Goal: Task Accomplishment & Management: Manage account settings

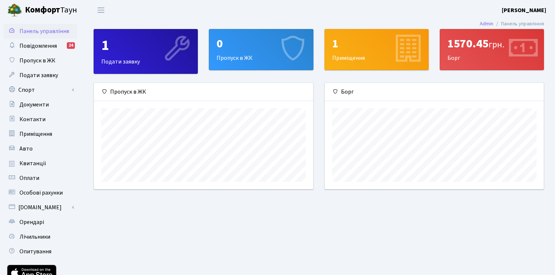
scroll to position [106, 219]
click at [29, 163] on span "Квитанції" at bounding box center [32, 163] width 27 height 8
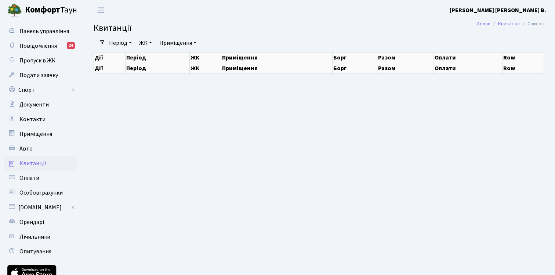
select select "25"
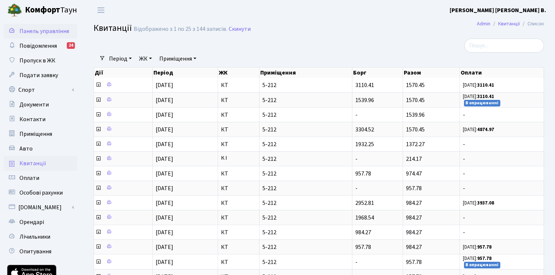
click at [43, 30] on span "Панель управління" at bounding box center [44, 31] width 50 height 8
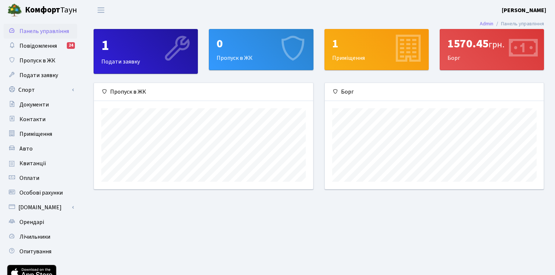
scroll to position [106, 219]
click at [101, 8] on span "Переключити навігацію" at bounding box center [100, 10] width 11 height 8
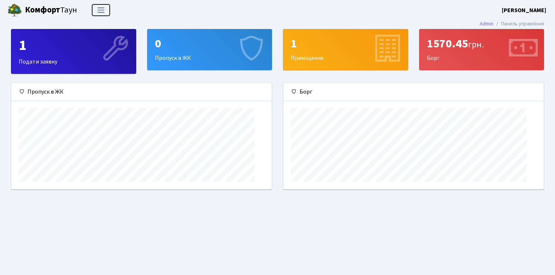
scroll to position [0, 0]
click at [101, 8] on span "Переключити навігацію" at bounding box center [100, 10] width 11 height 8
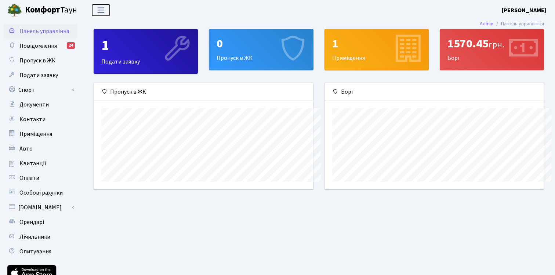
scroll to position [106, 219]
click at [48, 50] on link "Повідомлення 24" at bounding box center [40, 46] width 73 height 15
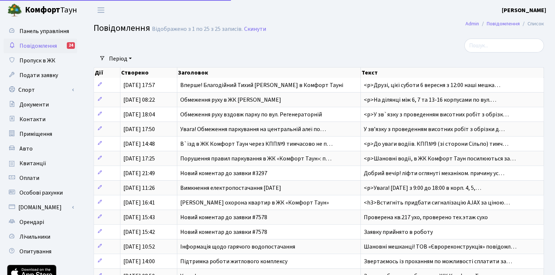
select select "25"
click at [43, 63] on span "Пропуск в ЖК" at bounding box center [37, 60] width 36 height 8
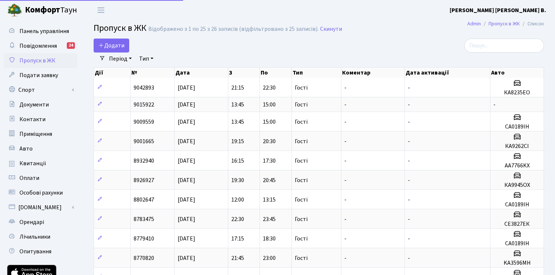
select select "25"
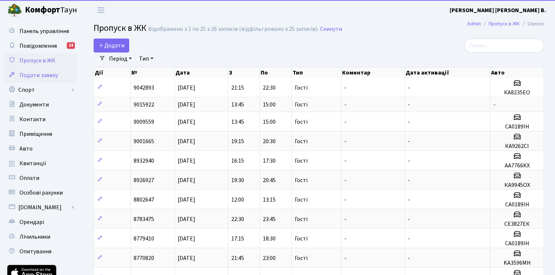
click at [44, 79] on span "Подати заявку" at bounding box center [38, 75] width 39 height 8
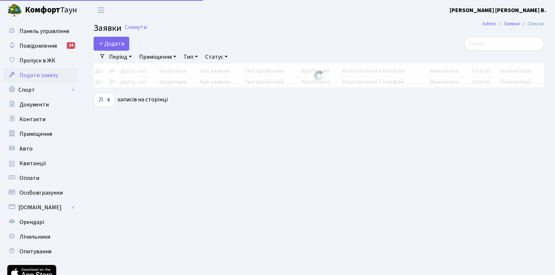
select select "25"
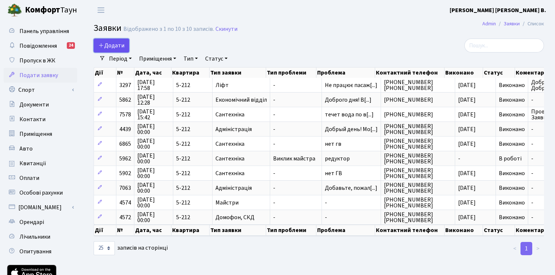
click at [114, 45] on span "Додати" at bounding box center [111, 45] width 26 height 8
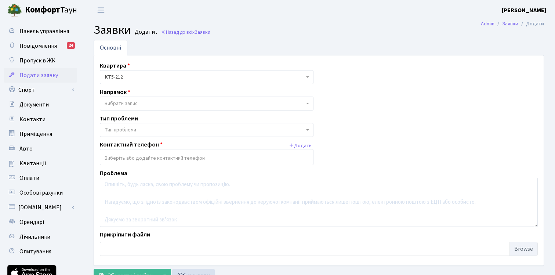
click at [308, 102] on span at bounding box center [307, 103] width 1 height 14
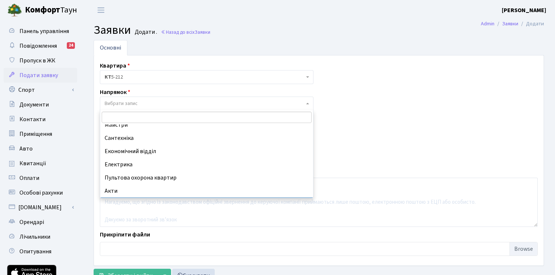
scroll to position [42, 0]
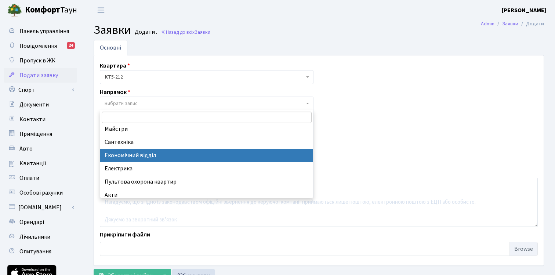
select select "9"
select select
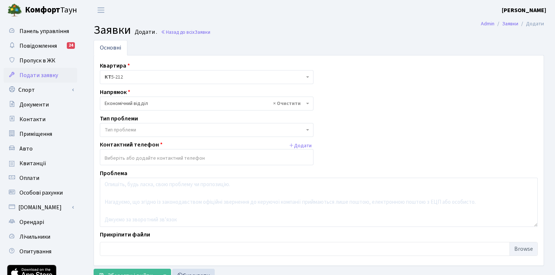
click at [308, 129] on b at bounding box center [307, 129] width 3 height 1
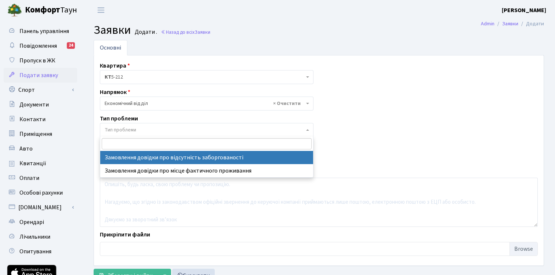
click at [363, 85] on div "Квартира <b>КТ</b>&nbsp;&nbsp;&nbsp;&nbsp;5-212 КТ 5-212 Напрямок - Адміністрац…" at bounding box center [318, 160] width 449 height 198
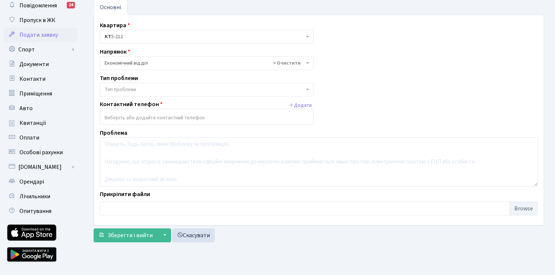
scroll to position [41, 0]
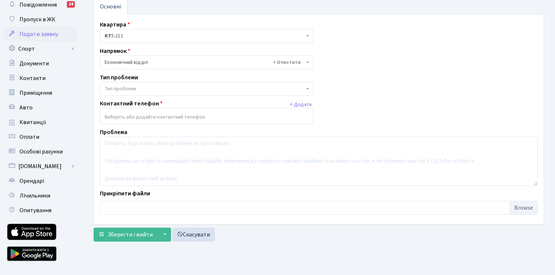
click at [226, 120] on input "search" at bounding box center [206, 116] width 213 height 13
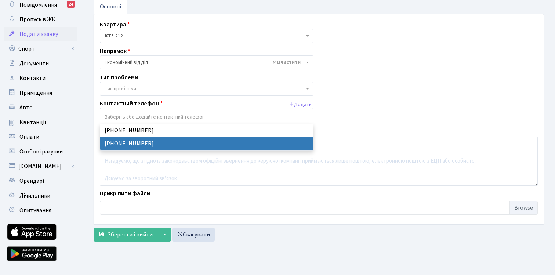
select select "35116"
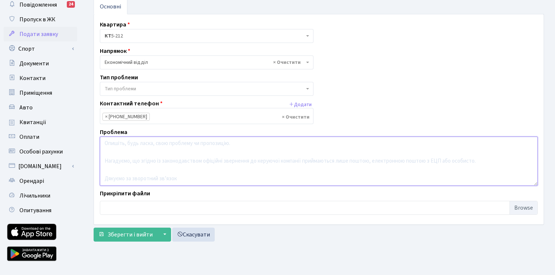
click at [124, 152] on textarea at bounding box center [319, 160] width 438 height 49
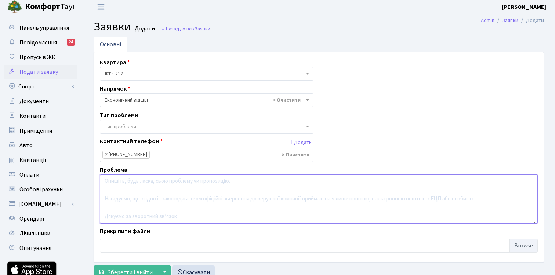
scroll to position [0, 0]
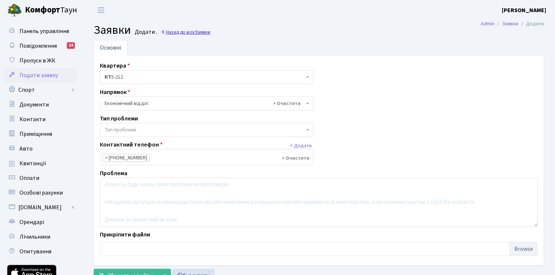
click at [185, 33] on link "Назад до всіх Заявки" at bounding box center [186, 32] width 50 height 7
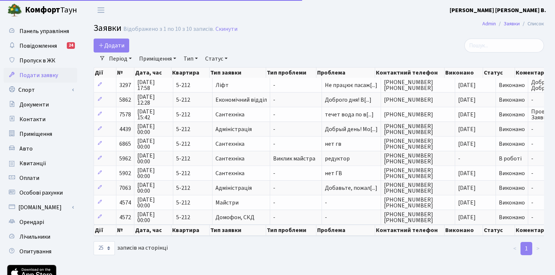
select select "25"
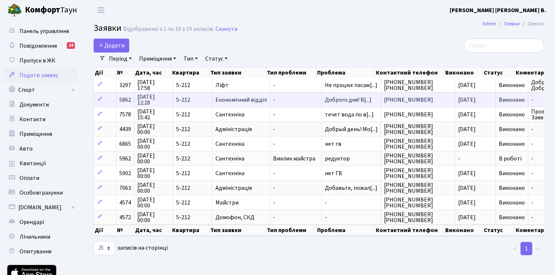
click at [235, 101] on span "Економічний відділ" at bounding box center [240, 100] width 51 height 6
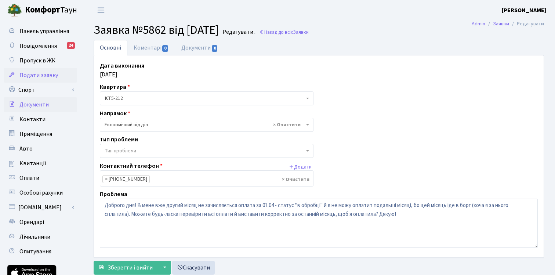
click at [32, 109] on link "Документи" at bounding box center [40, 104] width 73 height 15
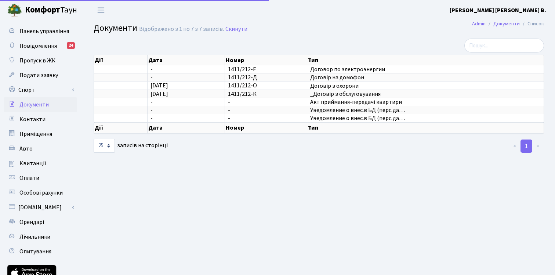
select select "25"
click at [35, 120] on span "Контакти" at bounding box center [32, 119] width 26 height 8
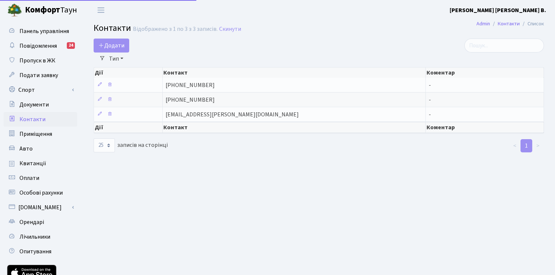
select select "25"
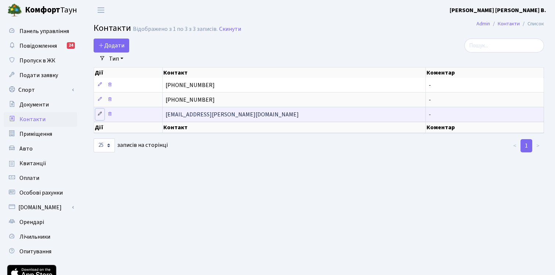
click at [99, 113] on icon at bounding box center [99, 113] width 5 height 5
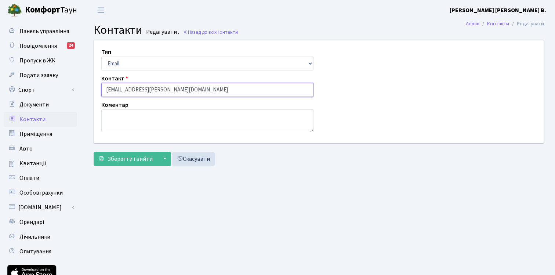
click at [151, 90] on input "[EMAIL_ADDRESS][PERSON_NAME][DOMAIN_NAME]" at bounding box center [207, 90] width 212 height 14
type input "[EMAIL_ADDRESS][DOMAIN_NAME]"
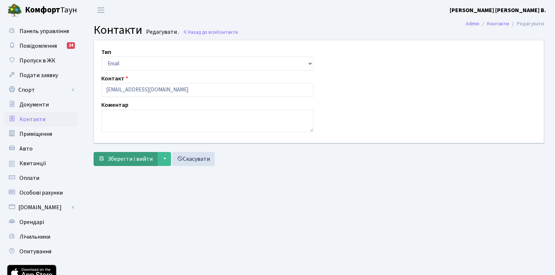
click at [142, 160] on span "Зберегти і вийти" at bounding box center [129, 159] width 45 height 8
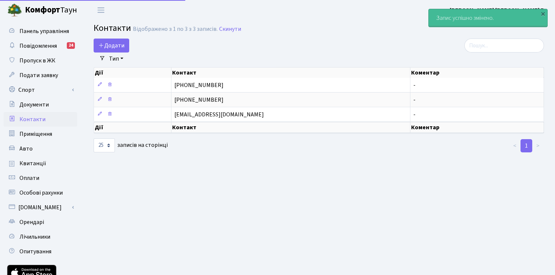
select select "25"
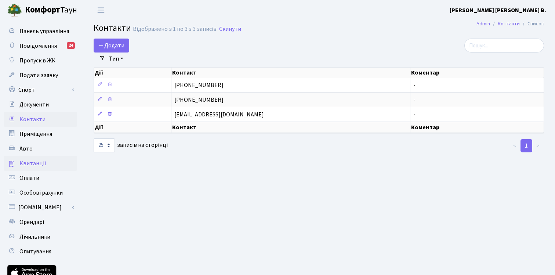
click at [41, 163] on span "Квитанції" at bounding box center [32, 163] width 27 height 8
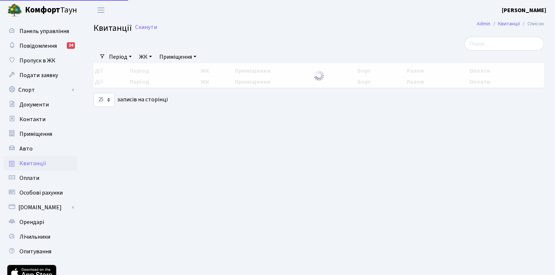
select select "25"
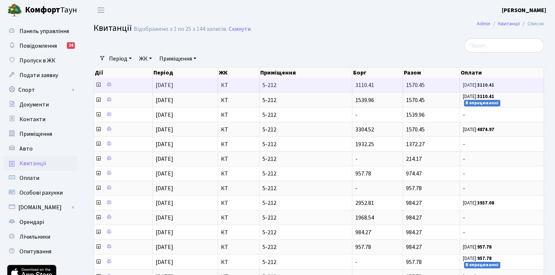
click at [97, 85] on icon at bounding box center [98, 85] width 6 height 6
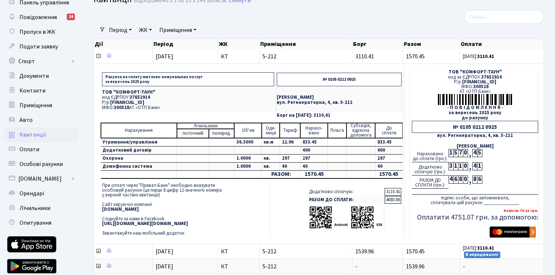
scroll to position [29, 0]
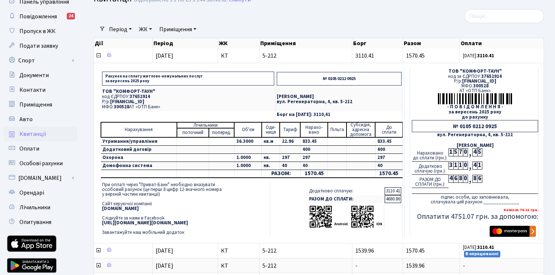
drag, startPoint x: 102, startPoint y: 208, endPoint x: 161, endPoint y: 207, distance: 58.7
click at [161, 207] on td "При оплаті через "Приват-Банк" необхідно вказувати особовий рахунок (це перші 8…" at bounding box center [185, 208] width 169 height 55
copy b "[DOMAIN_NAME]"
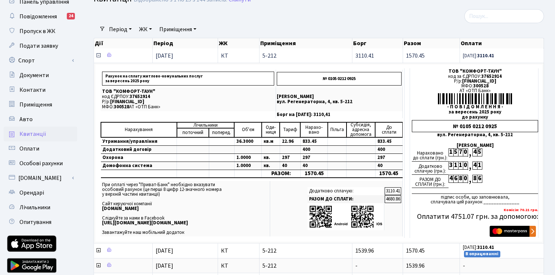
click at [98, 54] on icon at bounding box center [98, 55] width 6 height 6
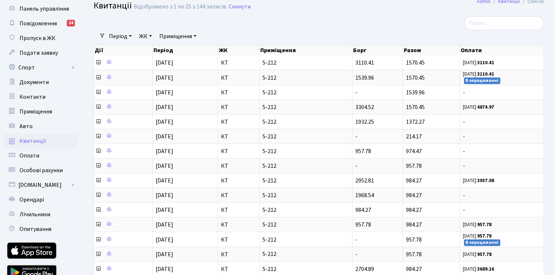
scroll to position [0, 0]
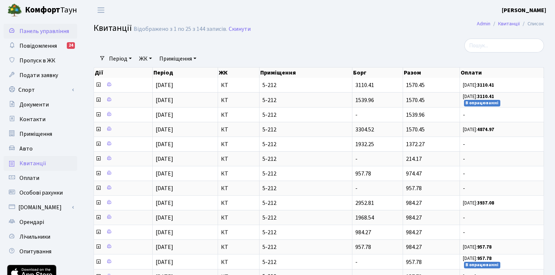
click at [52, 29] on span "Панель управління" at bounding box center [44, 31] width 50 height 8
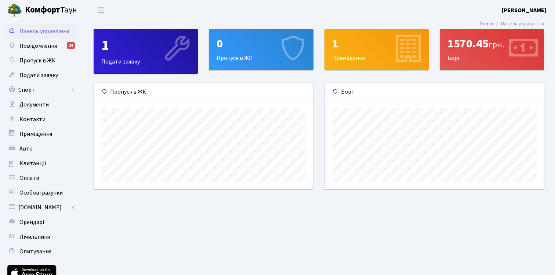
scroll to position [106, 219]
click at [29, 162] on span "Квитанції" at bounding box center [32, 163] width 27 height 8
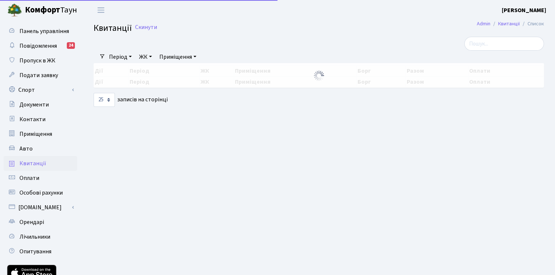
select select "25"
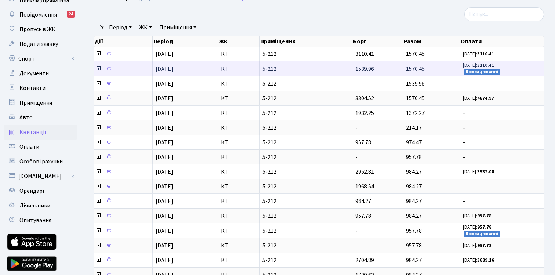
scroll to position [31, 0]
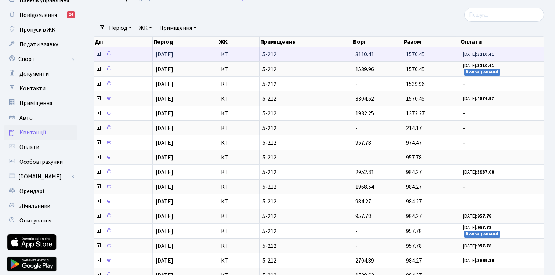
click at [97, 54] on icon at bounding box center [98, 54] width 6 height 6
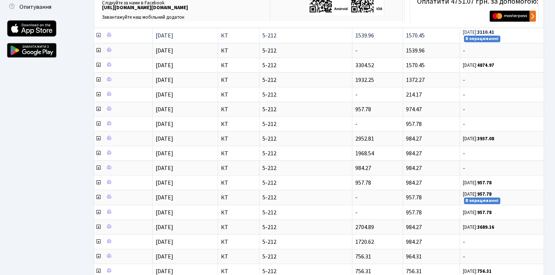
scroll to position [247, 0]
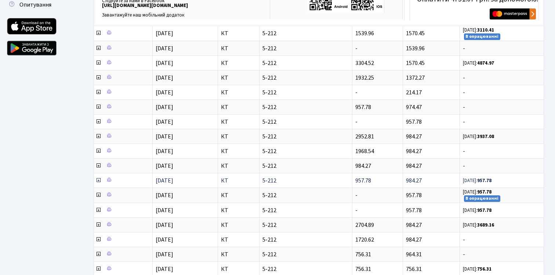
click at [98, 180] on icon at bounding box center [98, 180] width 6 height 6
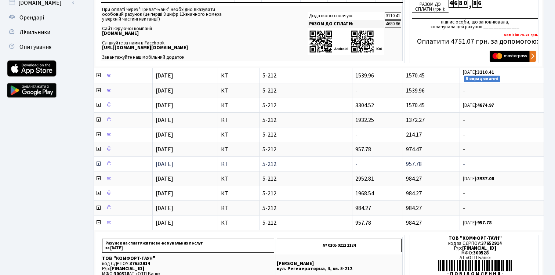
scroll to position [205, 0]
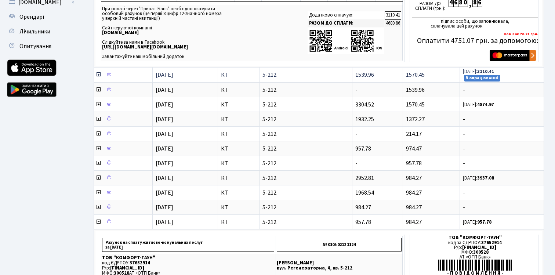
click at [98, 74] on icon at bounding box center [98, 75] width 6 height 6
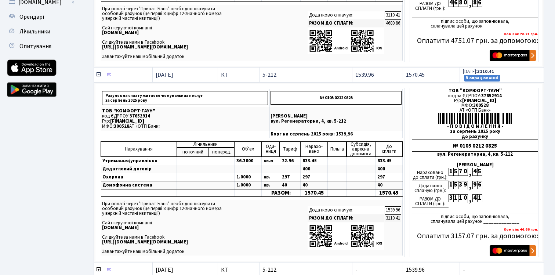
click at [98, 74] on icon at bounding box center [98, 75] width 6 height 6
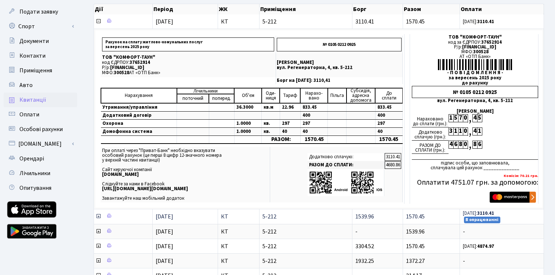
scroll to position [57, 0]
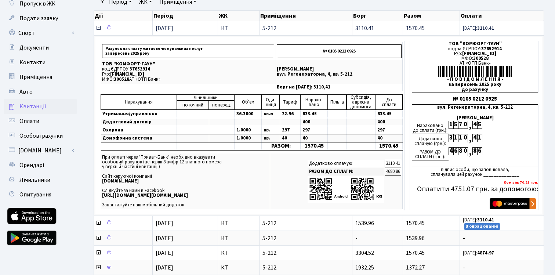
click at [98, 28] on icon at bounding box center [98, 28] width 6 height 6
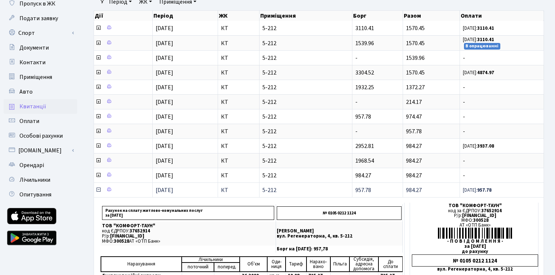
click at [98, 189] on icon at bounding box center [98, 190] width 6 height 6
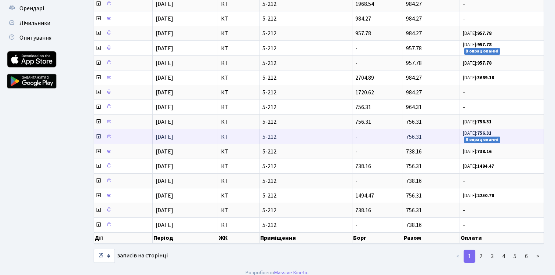
scroll to position [220, 0]
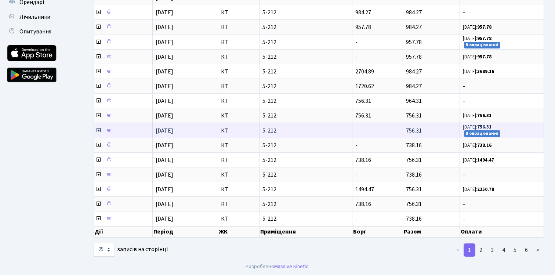
click at [98, 130] on icon at bounding box center [98, 130] width 6 height 6
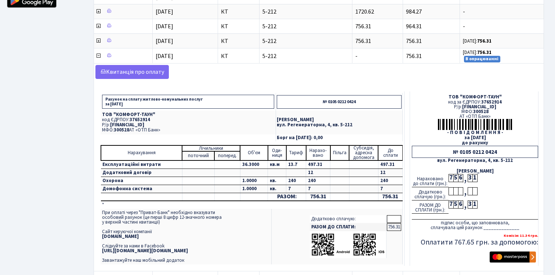
scroll to position [297, 0]
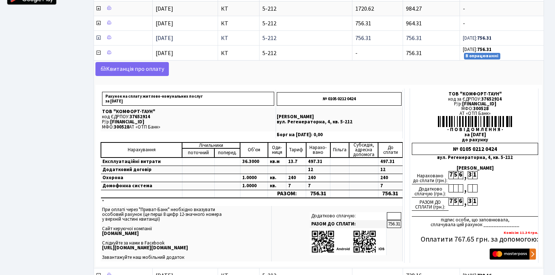
click at [99, 35] on icon at bounding box center [98, 38] width 6 height 6
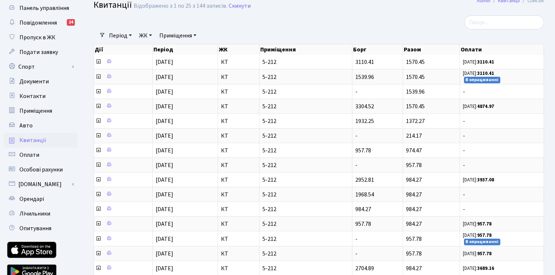
scroll to position [0, 0]
